Goal: Answer question/provide support: Answer question/provide support

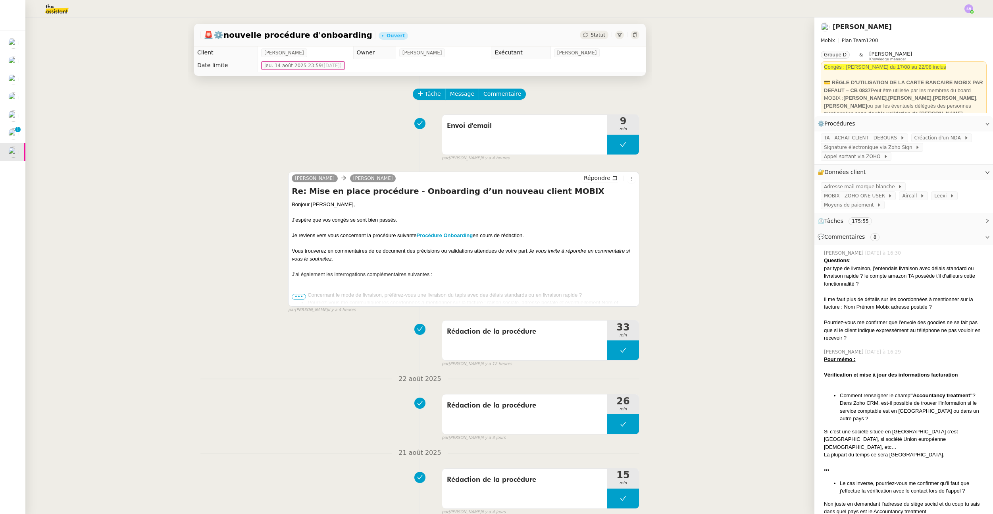
click at [53, 10] on img at bounding box center [51, 8] width 62 height 17
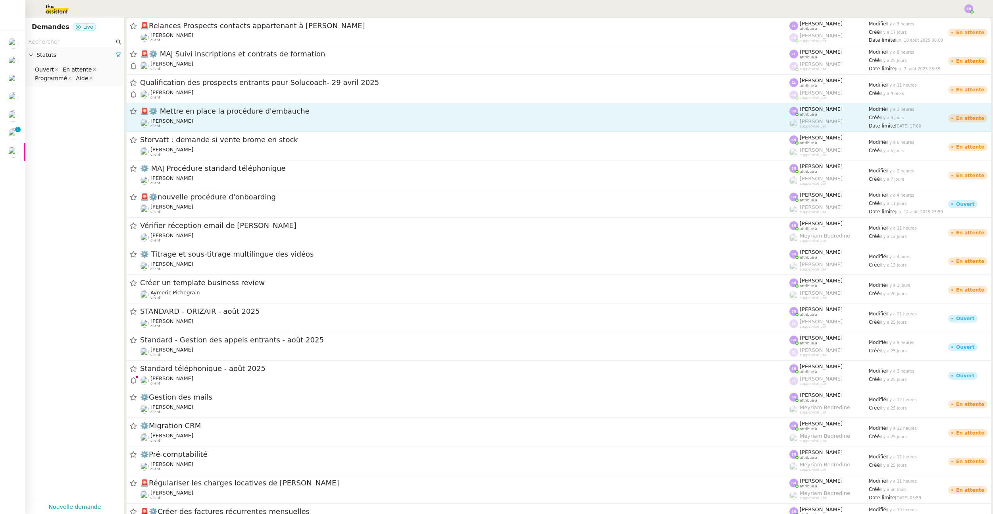
scroll to position [255, 0]
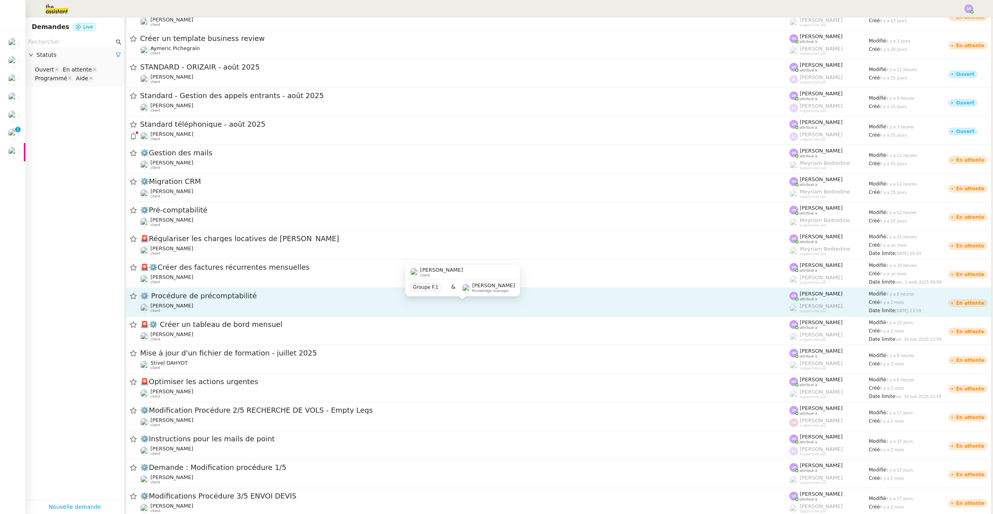
click at [428, 309] on div "[PERSON_NAME] client" at bounding box center [465, 308] width 650 height 10
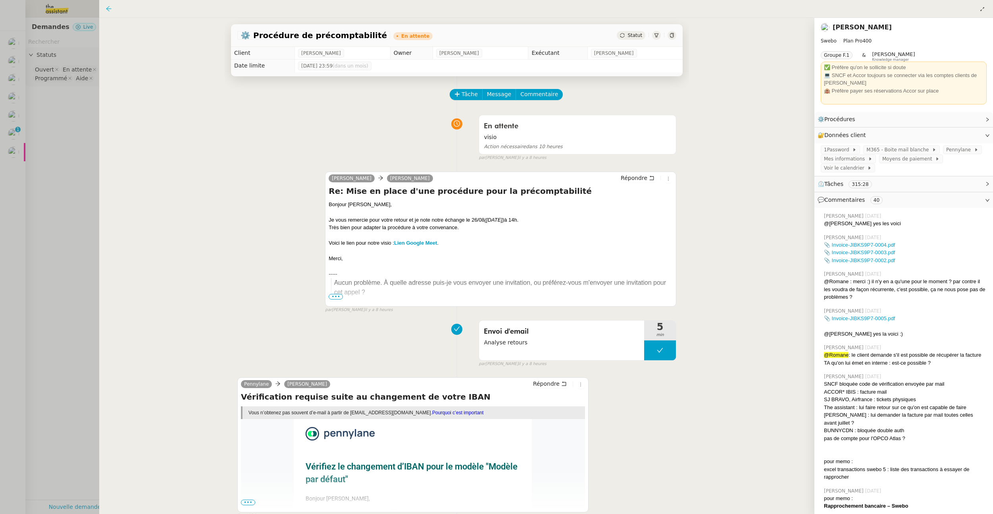
click at [108, 10] on icon at bounding box center [108, 8] width 5 height 5
